Goal: Information Seeking & Learning: Find specific fact

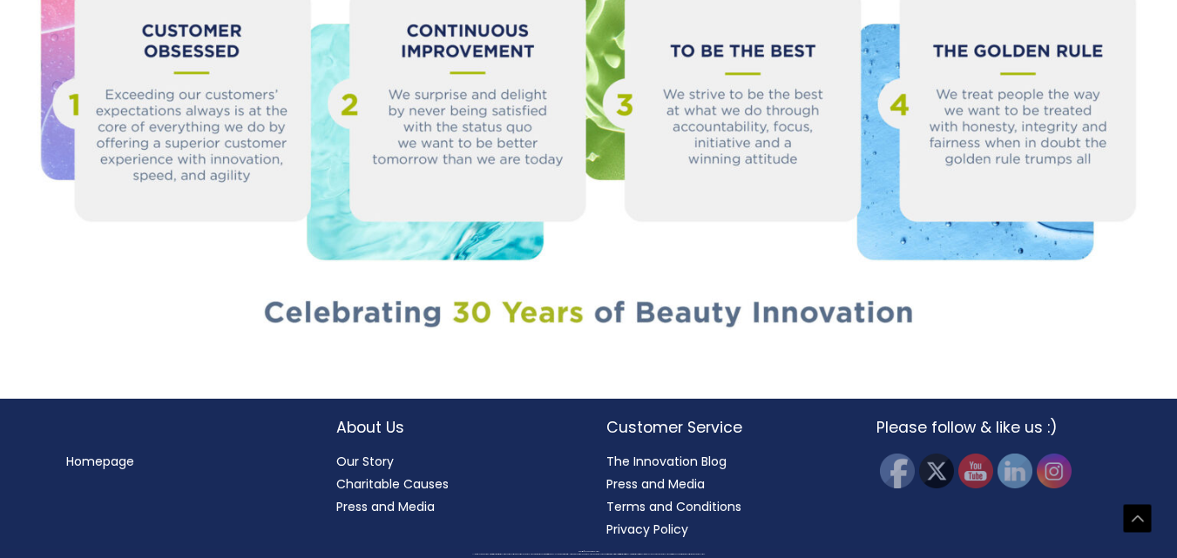
scroll to position [2352, 0]
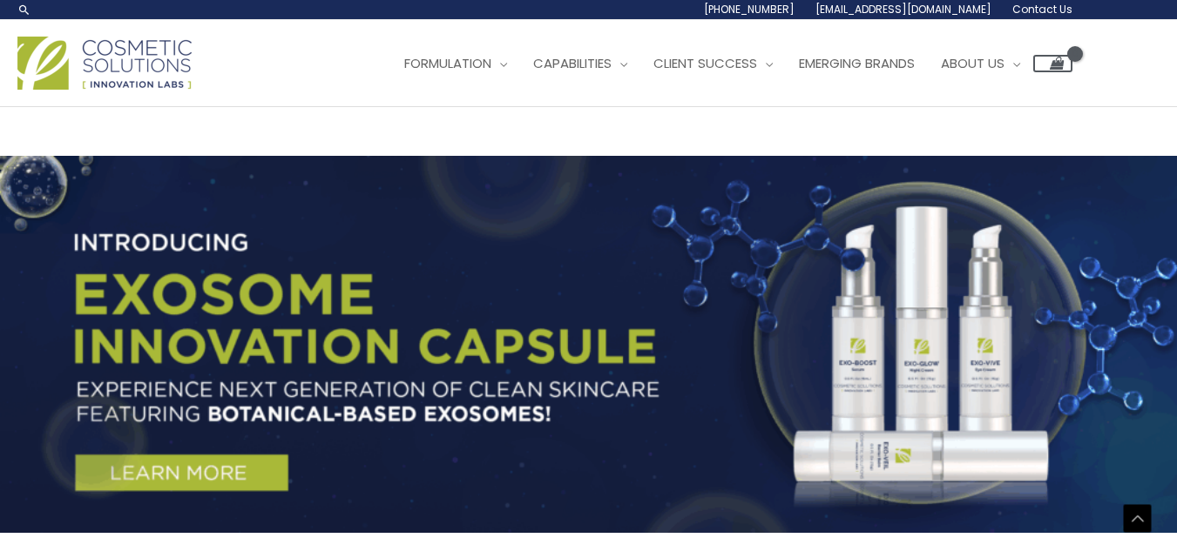
scroll to position [3659, 0]
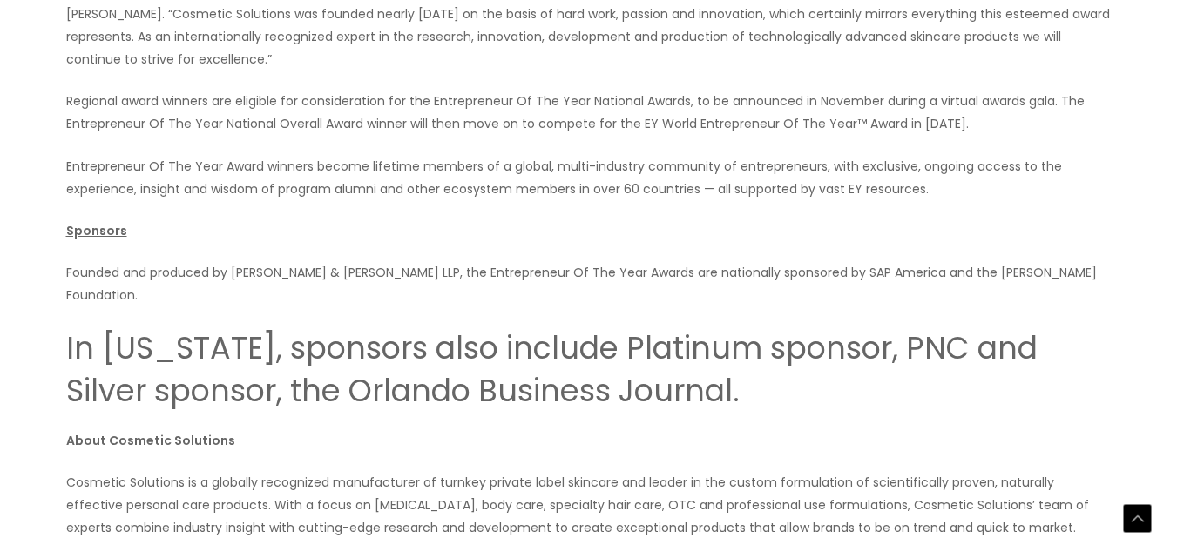
scroll to position [1481, 0]
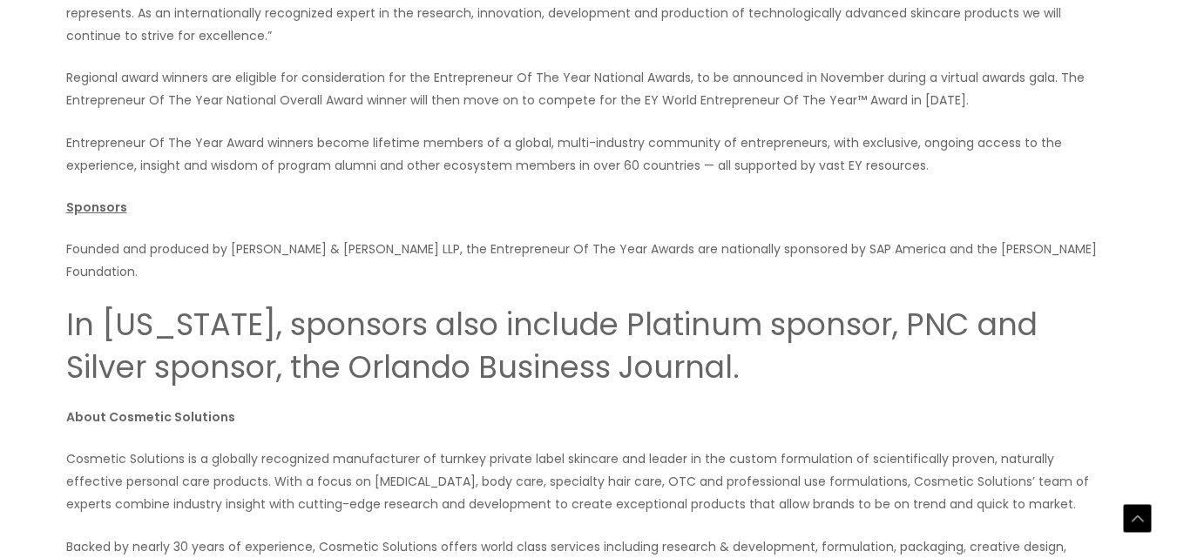
drag, startPoint x: 667, startPoint y: 233, endPoint x: 756, endPoint y: 232, distance: 89.8
click at [768, 165] on div "FOR IMMEDIATE RELEASE EY Announces Mervyn and Warren Becker of Cosmetic Solutio…" at bounding box center [589, 400] width 1046 height 1710
copy p "Warren"
drag, startPoint x: 669, startPoint y: 233, endPoint x: 710, endPoint y: 237, distance: 41.1
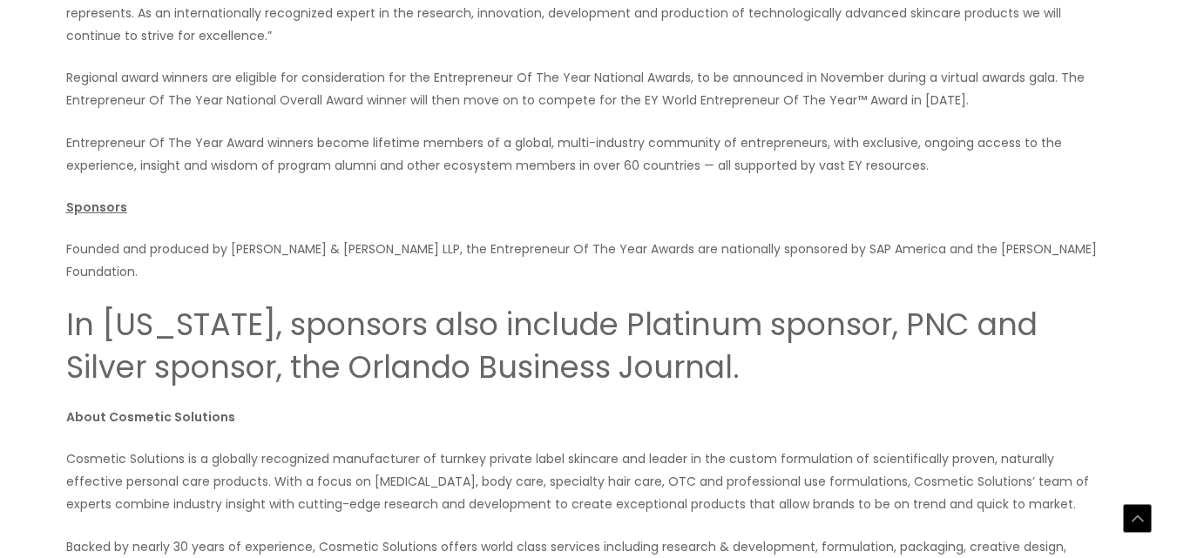
copy p "Becker"
drag, startPoint x: 715, startPoint y: 238, endPoint x: 755, endPoint y: 239, distance: 39.2
